Goal: Transaction & Acquisition: Purchase product/service

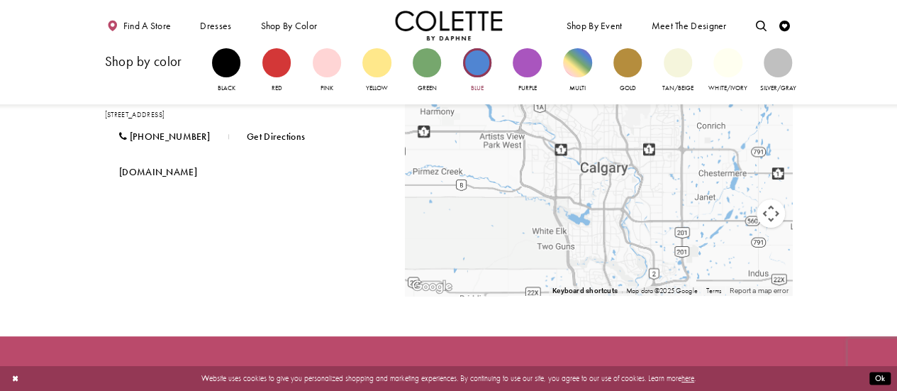
click at [473, 65] on div "Primary block" at bounding box center [477, 62] width 28 height 28
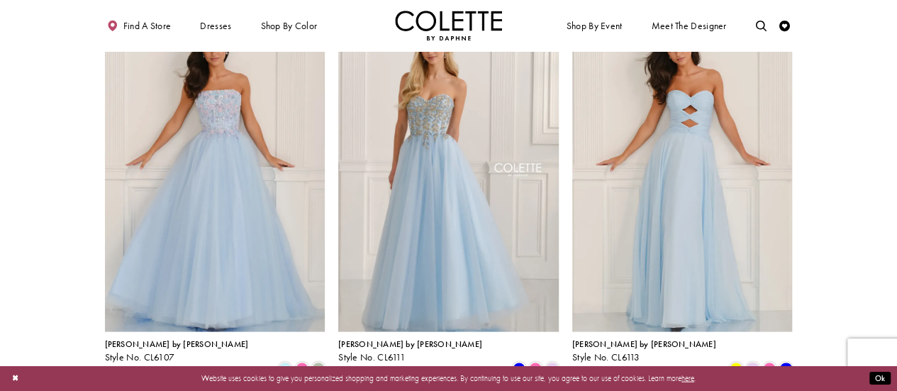
scroll to position [1459, 0]
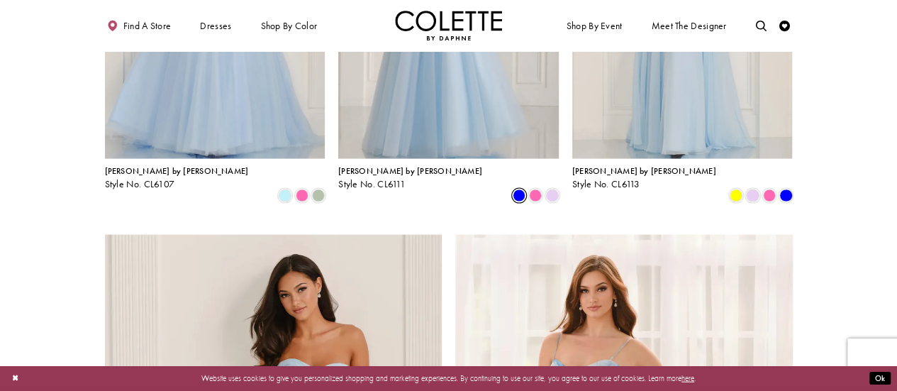
click at [516, 189] on span "Product List" at bounding box center [519, 195] width 13 height 13
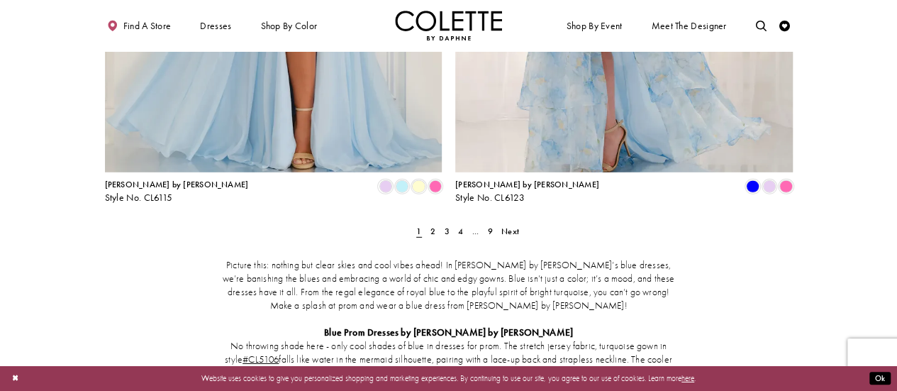
scroll to position [2006, 0]
